Goal: Complete application form

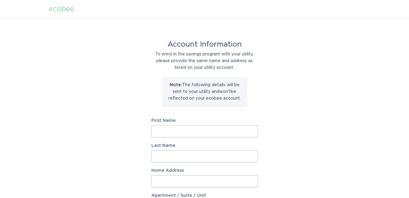
click at [191, 130] on input "First Name" at bounding box center [204, 131] width 106 height 12
type input "Damian"
type input "Farmer"
type input "4554 Buckleridge Road Rd"
type input "HOUSTON"
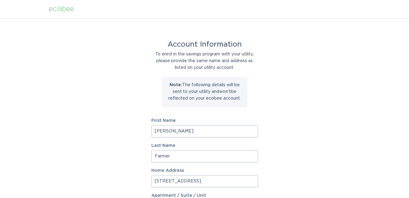
type input "77053"
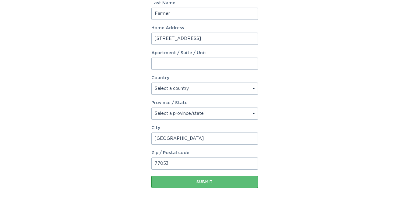
scroll to position [163, 0]
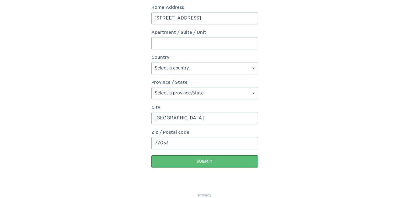
click at [209, 65] on select "Select a country Canada USA" at bounding box center [204, 68] width 106 height 12
select select "US"
click at [151, 62] on select "Select a country Canada USA" at bounding box center [204, 68] width 106 height 12
click at [204, 94] on select "Select a province/state Alabama Alaska American Samoa Arizona Arkansas Californ…" at bounding box center [204, 93] width 106 height 12
select select "TX"
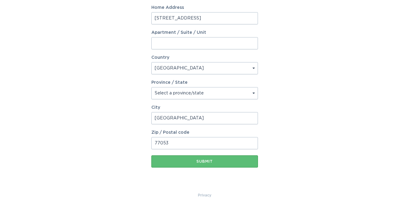
click at [151, 87] on select "Select a province/state Alabama Alaska American Samoa Arizona Arkansas Californ…" at bounding box center [204, 93] width 106 height 12
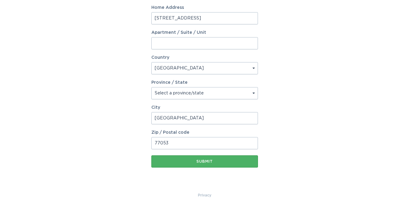
click at [215, 162] on div "Submit" at bounding box center [204, 161] width 100 height 4
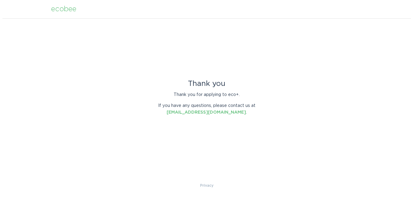
scroll to position [0, 0]
